Goal: Task Accomplishment & Management: Manage account settings

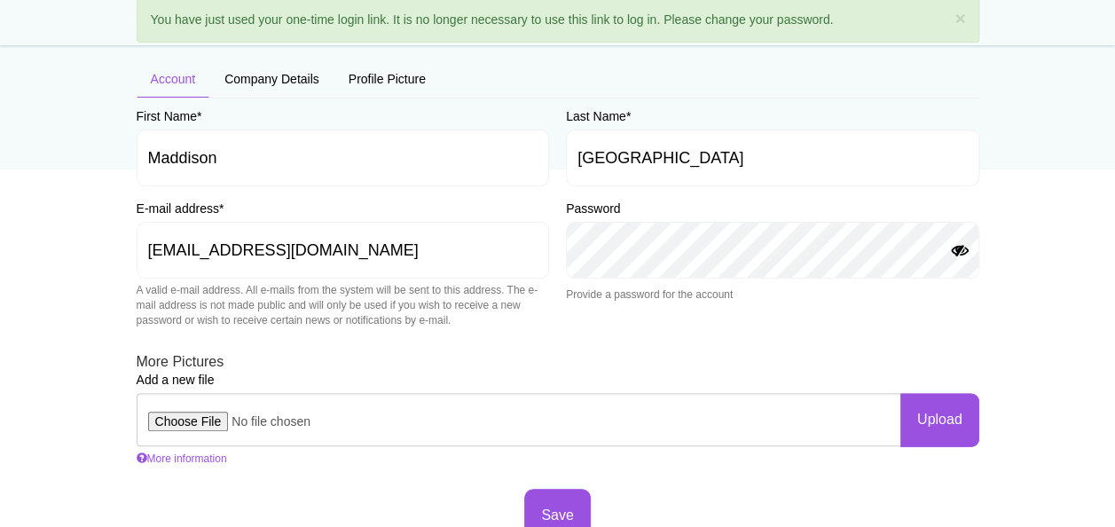
scroll to position [189, 0]
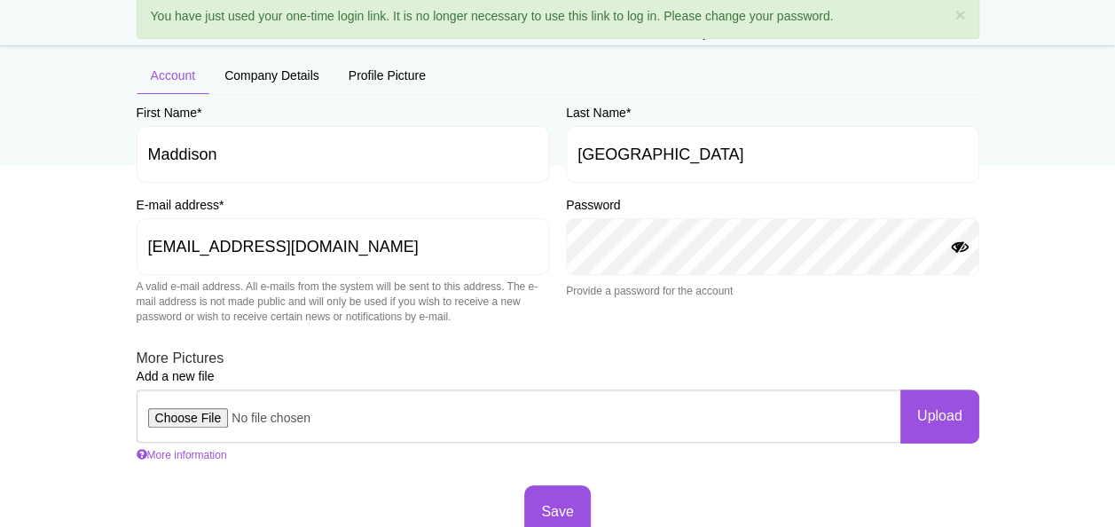
click at [957, 240] on button "Show Password" at bounding box center [959, 247] width 21 height 14
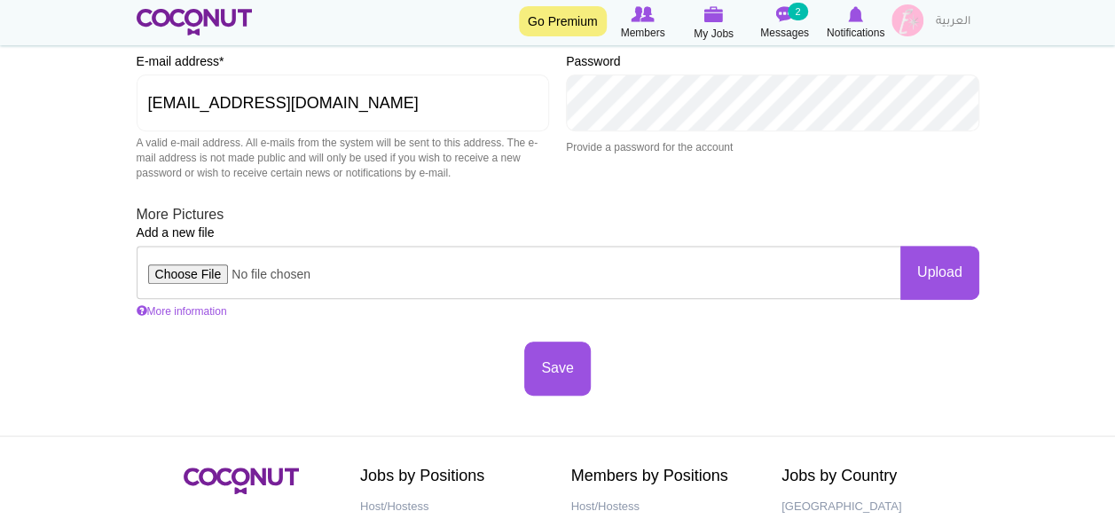
scroll to position [323, 0]
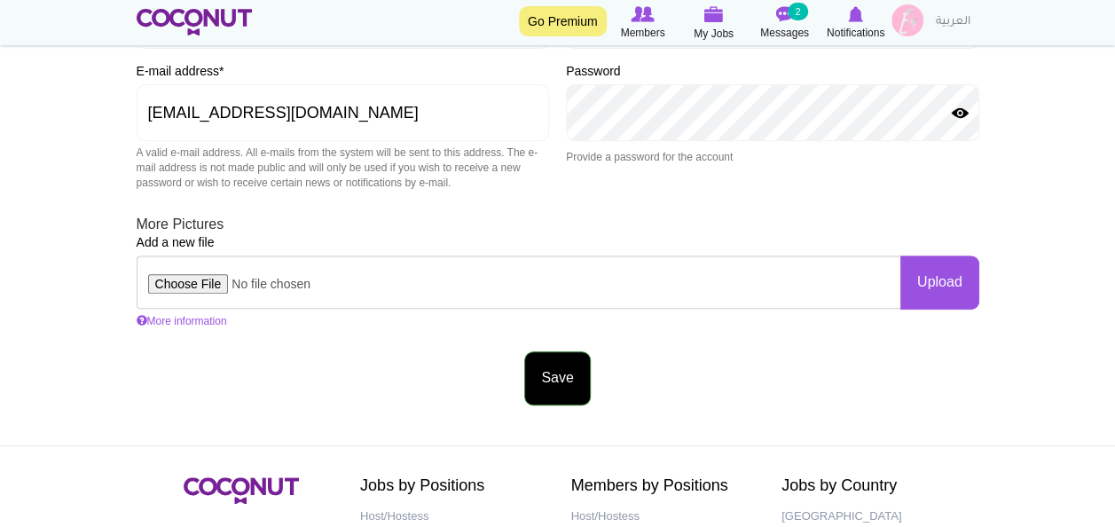
click at [541, 373] on button "Save" at bounding box center [557, 378] width 66 height 54
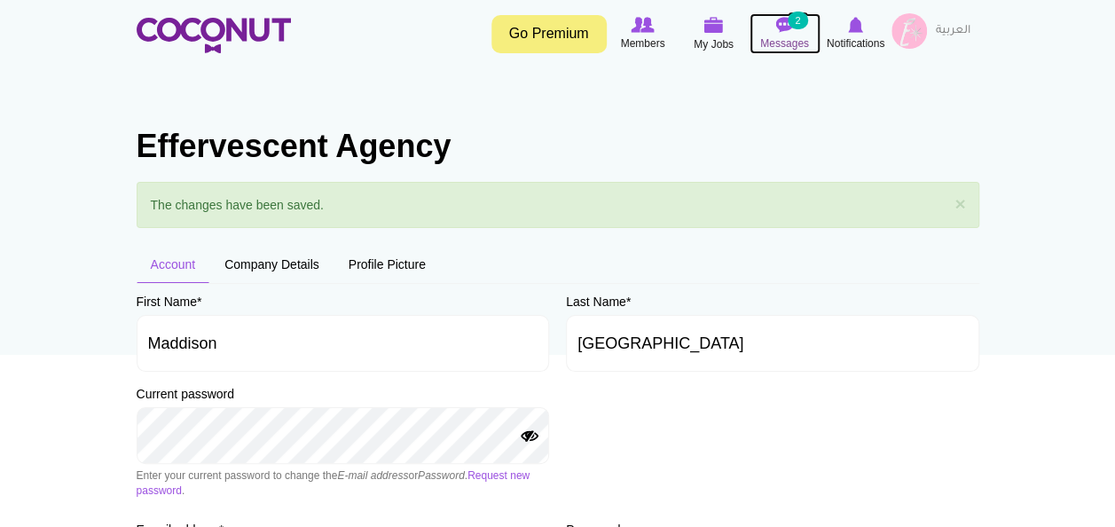
click at [783, 23] on img at bounding box center [785, 25] width 18 height 16
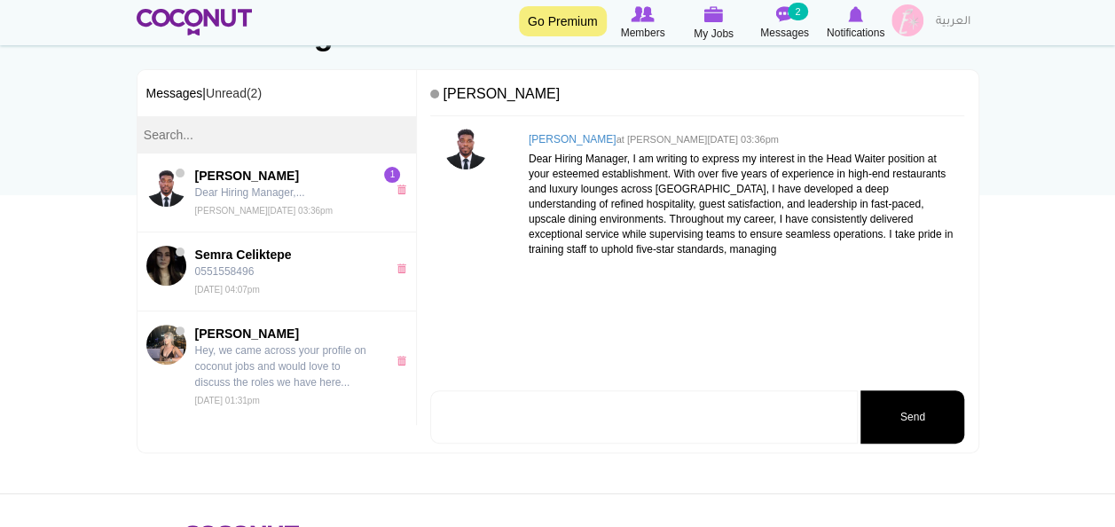
scroll to position [161, 0]
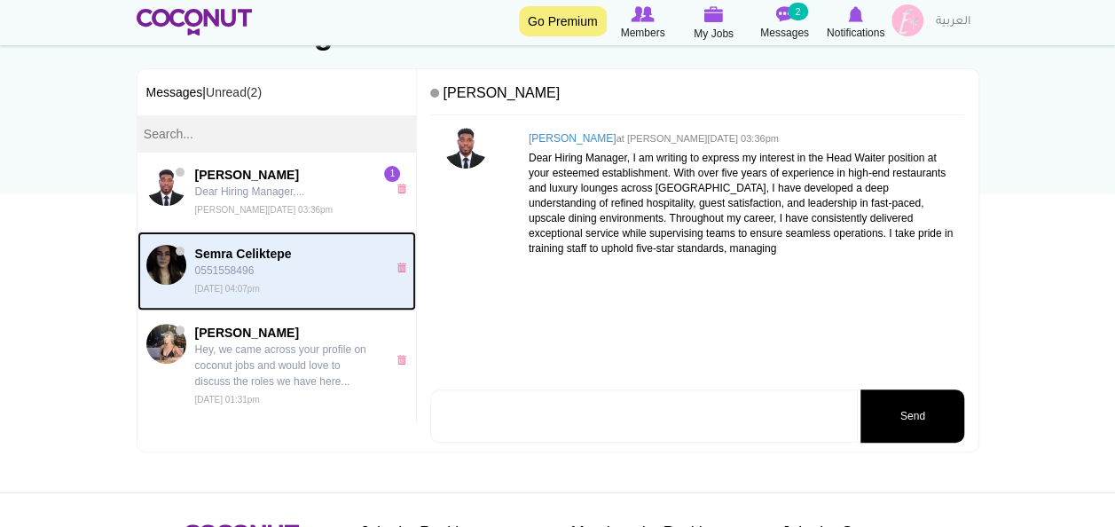
click at [260, 284] on small "[DATE] 04:07pm" at bounding box center [227, 289] width 65 height 10
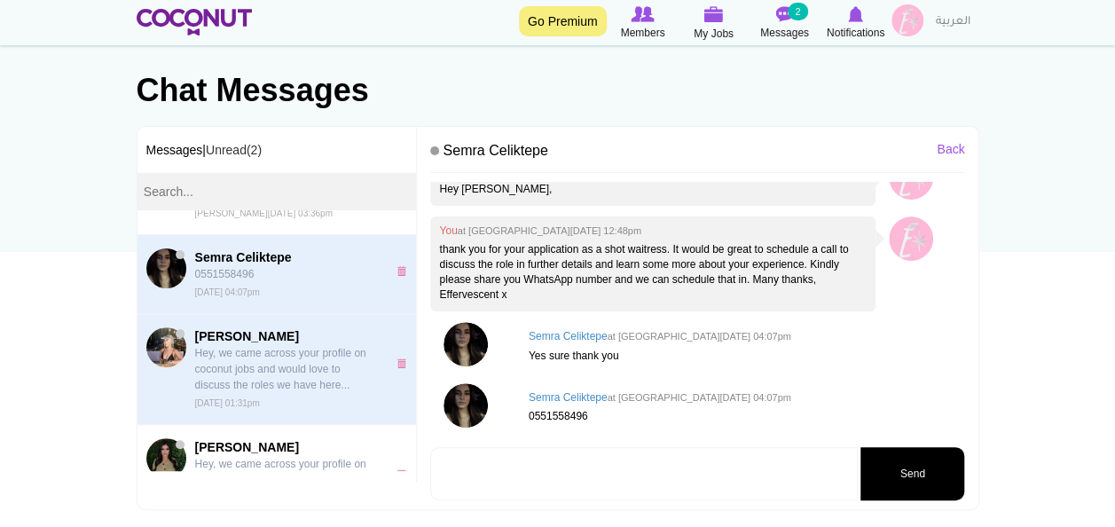
scroll to position [64, 0]
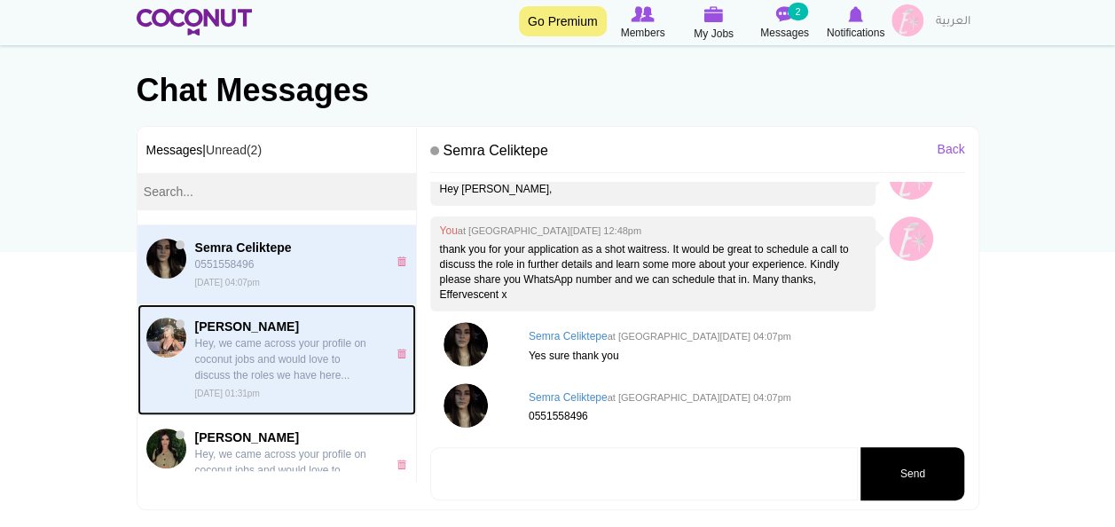
click at [287, 358] on p "Hey, we came across your profile on coconut jobs and would love to discuss the …" at bounding box center [286, 359] width 183 height 48
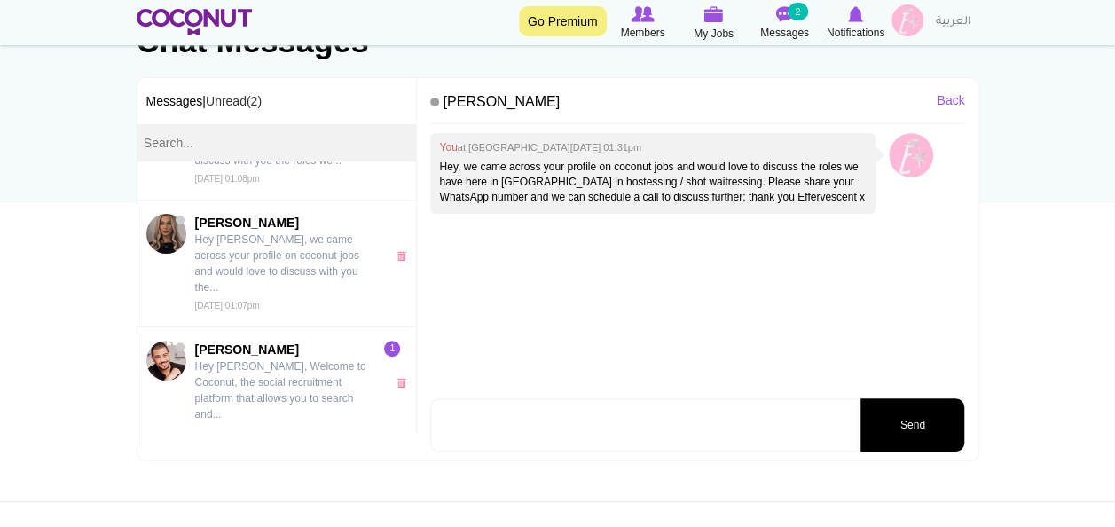
scroll to position [1018, 0]
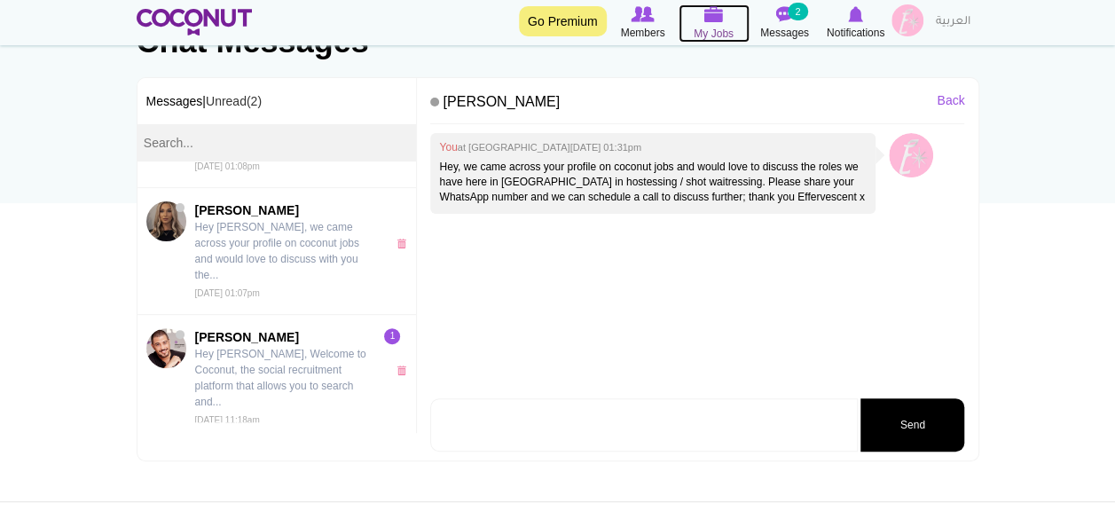
click at [715, 25] on span "My Jobs" at bounding box center [714, 34] width 40 height 18
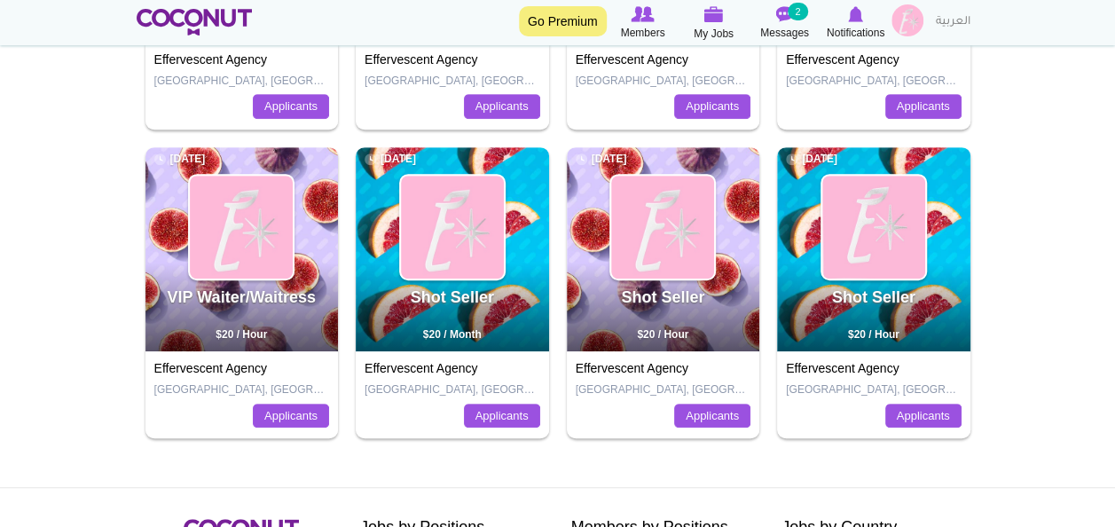
scroll to position [460, 0]
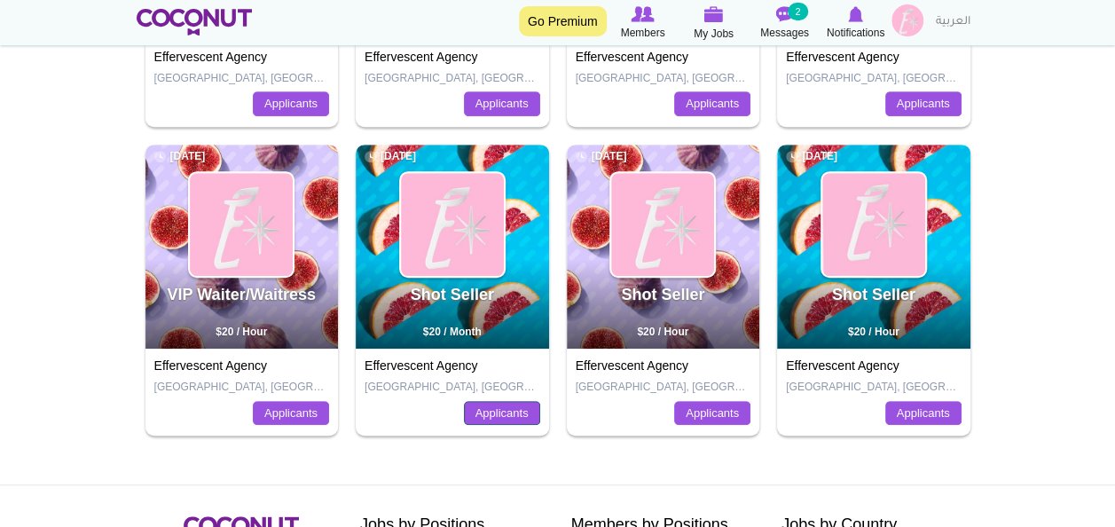
click at [508, 413] on link "Applicants" at bounding box center [502, 413] width 76 height 25
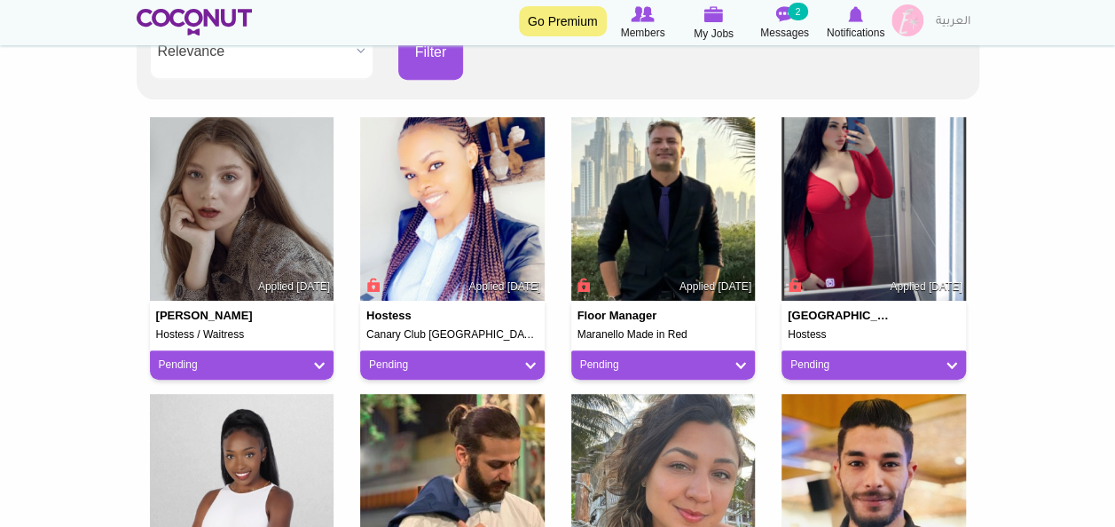
scroll to position [401, 0]
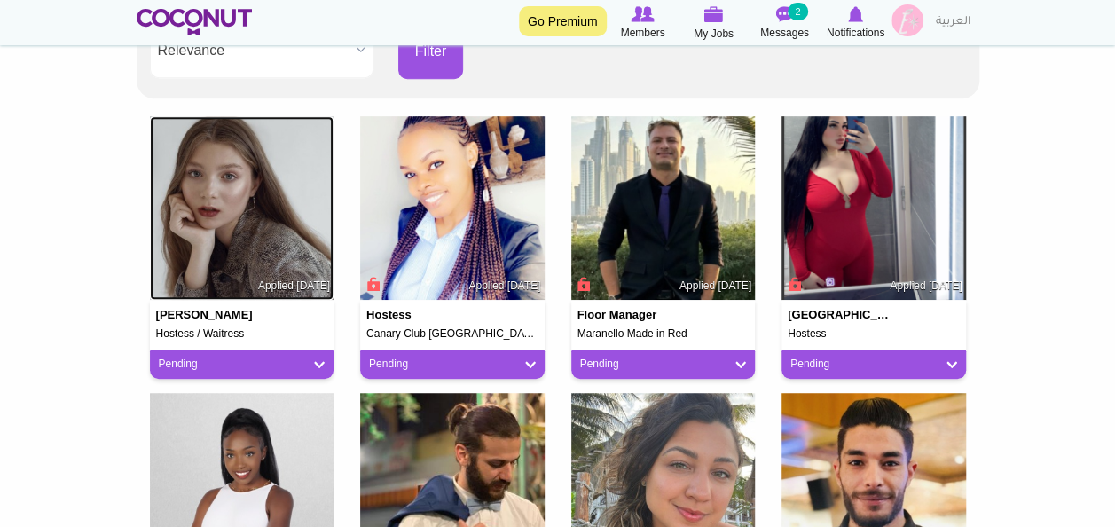
click at [197, 237] on img at bounding box center [242, 208] width 184 height 184
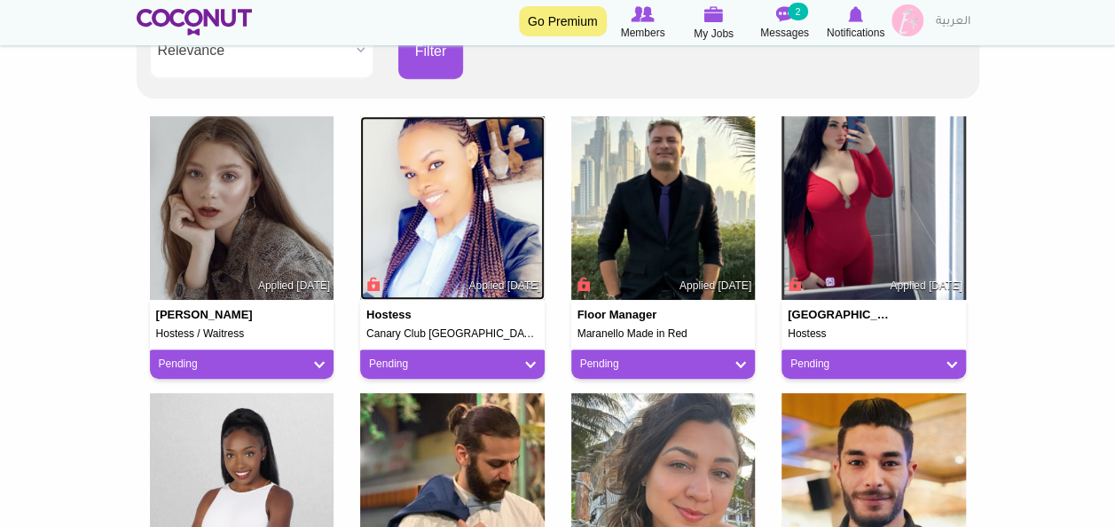
click at [431, 218] on img at bounding box center [452, 208] width 184 height 184
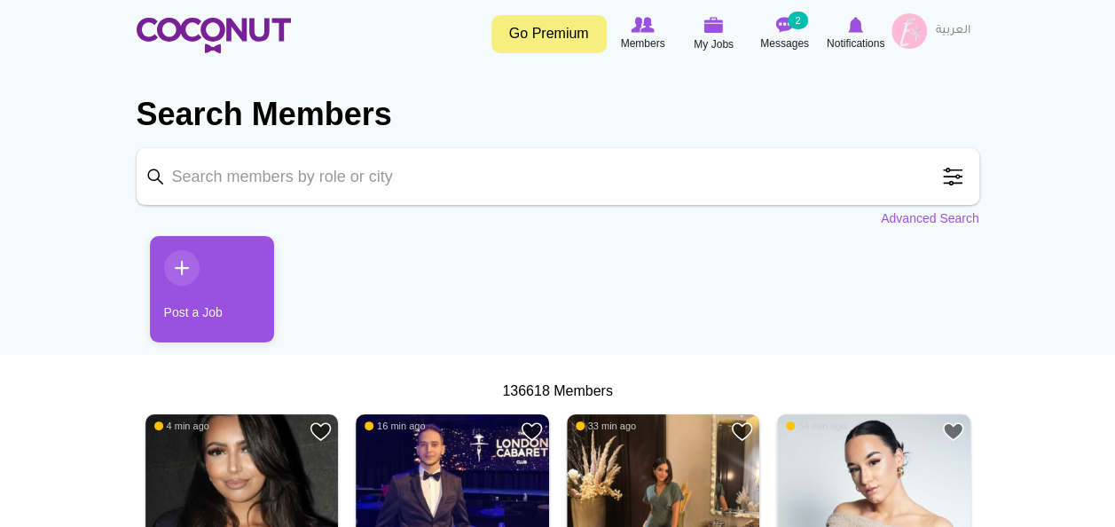
click at [905, 25] on img at bounding box center [908, 30] width 35 height 35
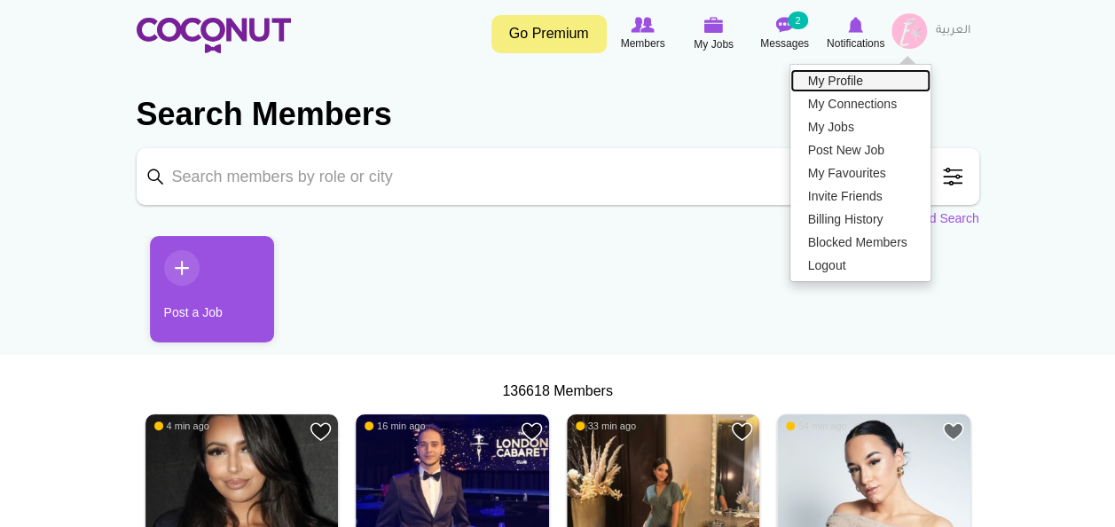
click at [861, 76] on link "My Profile" at bounding box center [860, 80] width 140 height 23
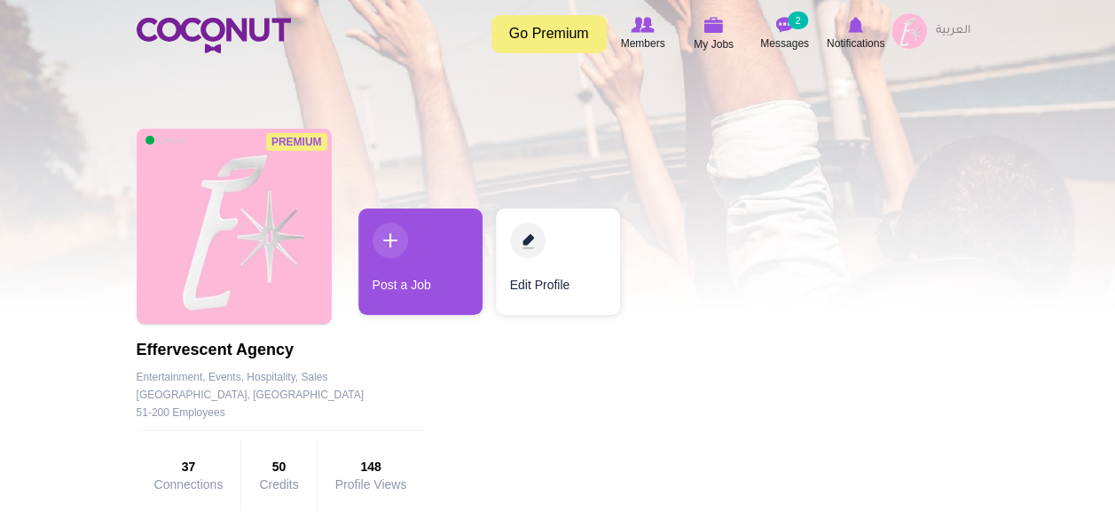
click at [924, 26] on img at bounding box center [908, 30] width 35 height 35
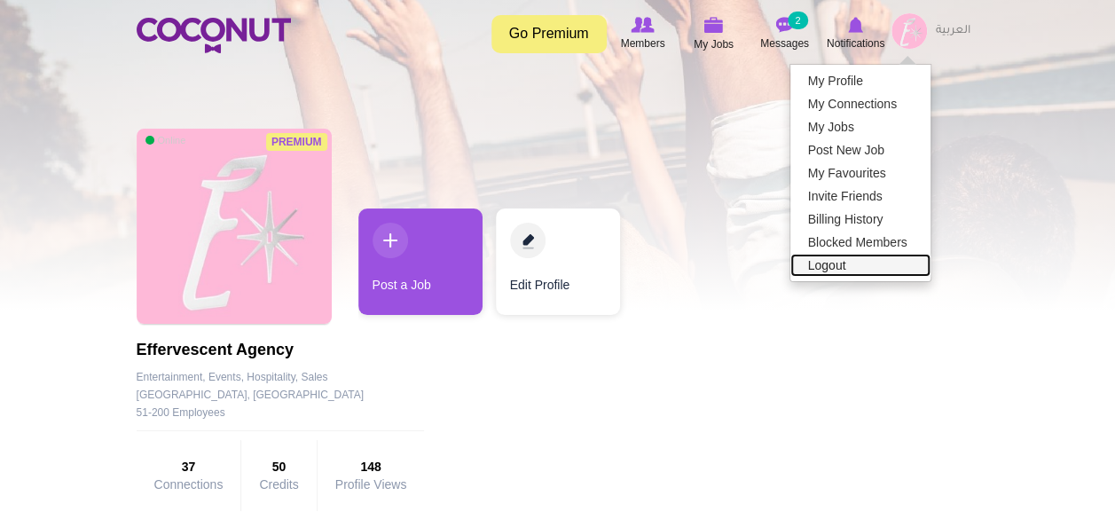
click at [851, 261] on link "Logout" at bounding box center [860, 265] width 140 height 23
